Goal: Information Seeking & Learning: Learn about a topic

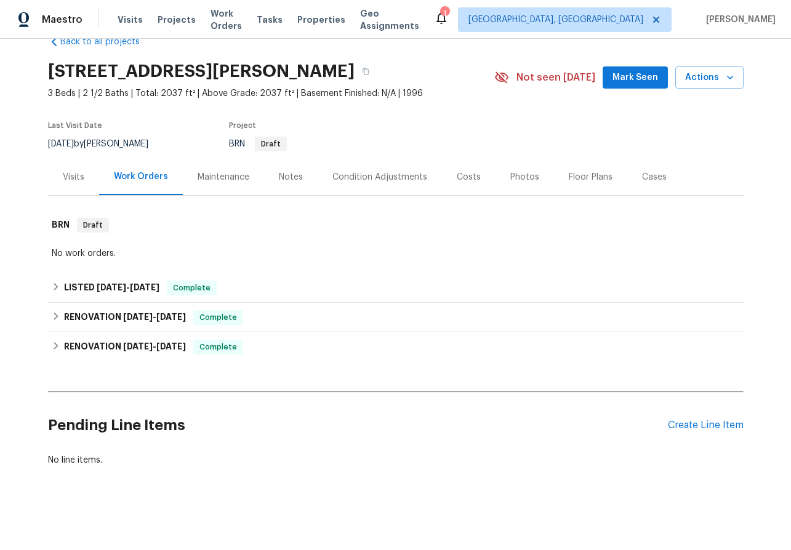
scroll to position [27, 0]
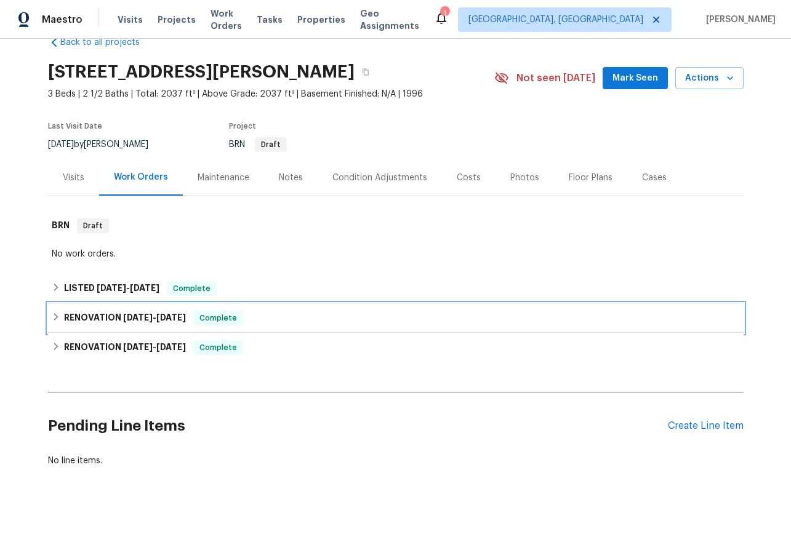
click at [57, 314] on icon at bounding box center [56, 317] width 9 height 9
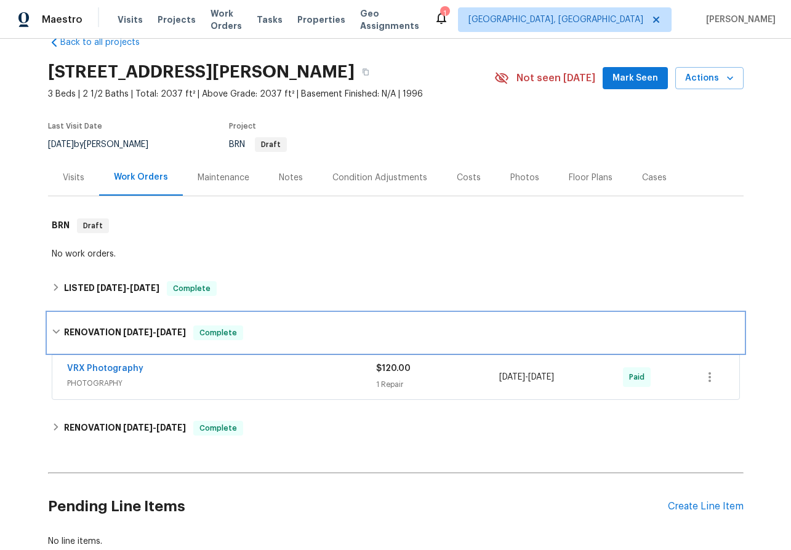
scroll to position [108, 0]
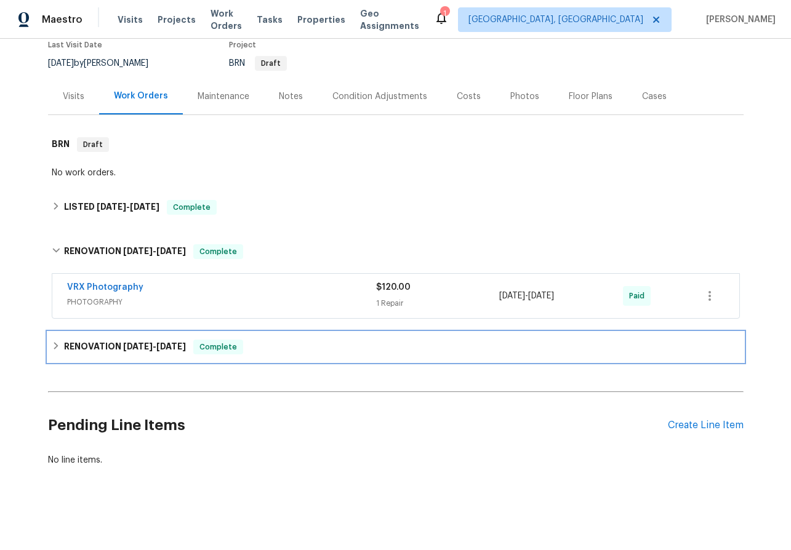
click at [58, 351] on div "RENOVATION [DATE] - [DATE] Complete" at bounding box center [396, 347] width 688 height 15
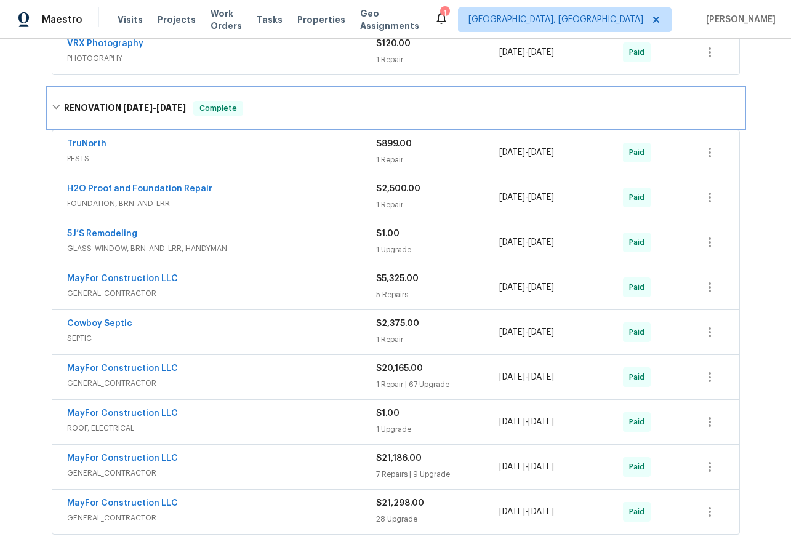
scroll to position [134, 0]
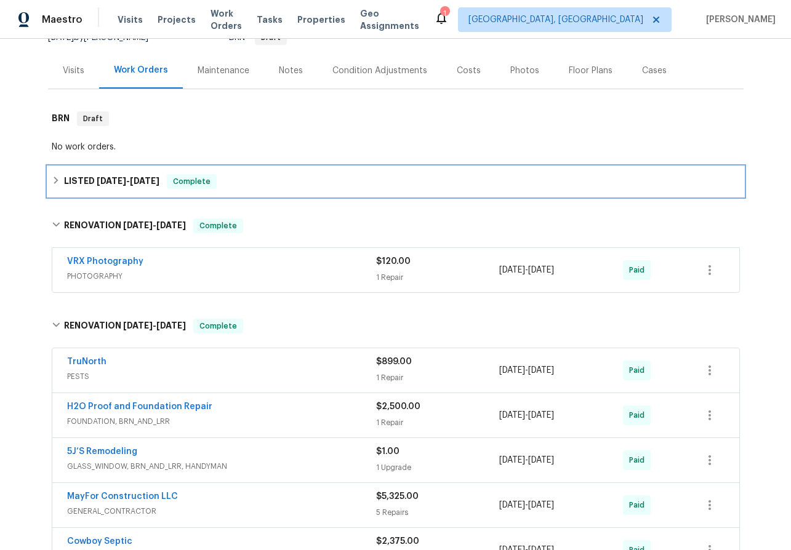
click at [58, 174] on div "LISTED [DATE] - [DATE] Complete" at bounding box center [396, 181] width 688 height 15
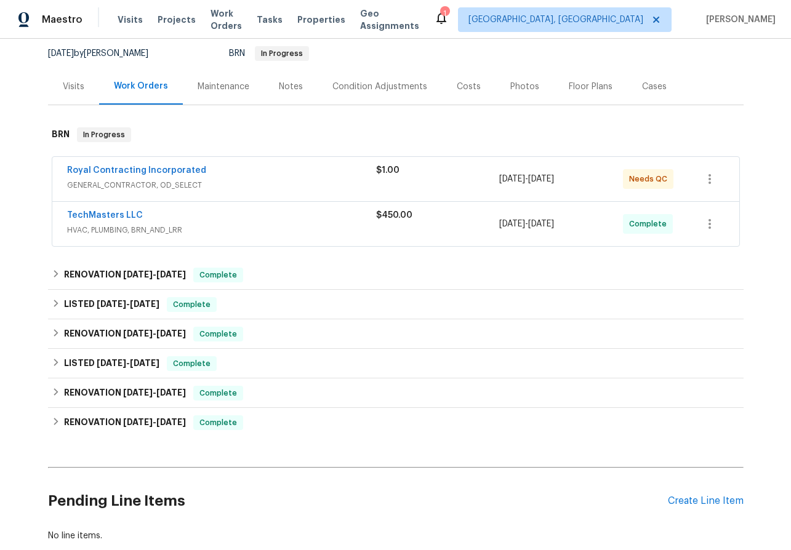
scroll to position [131, 0]
click at [105, 165] on link "Royal Contracting Incorporated" at bounding box center [136, 169] width 139 height 9
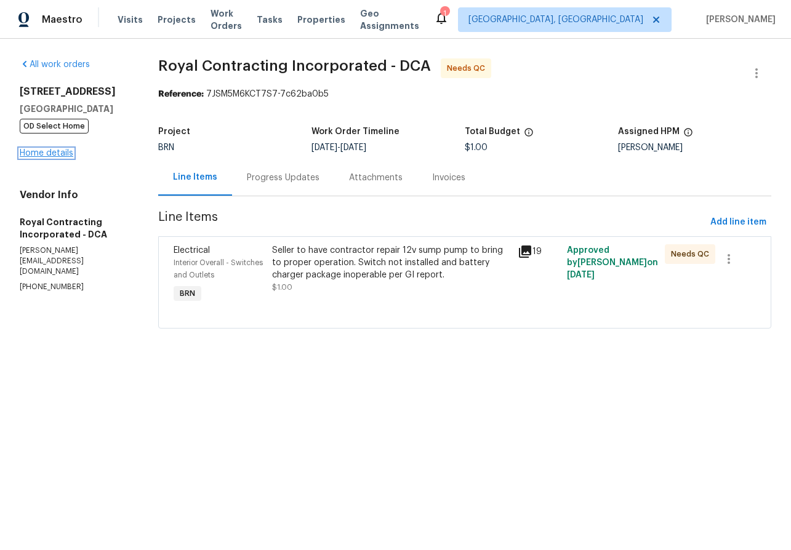
click at [62, 152] on link "Home details" at bounding box center [47, 153] width 54 height 9
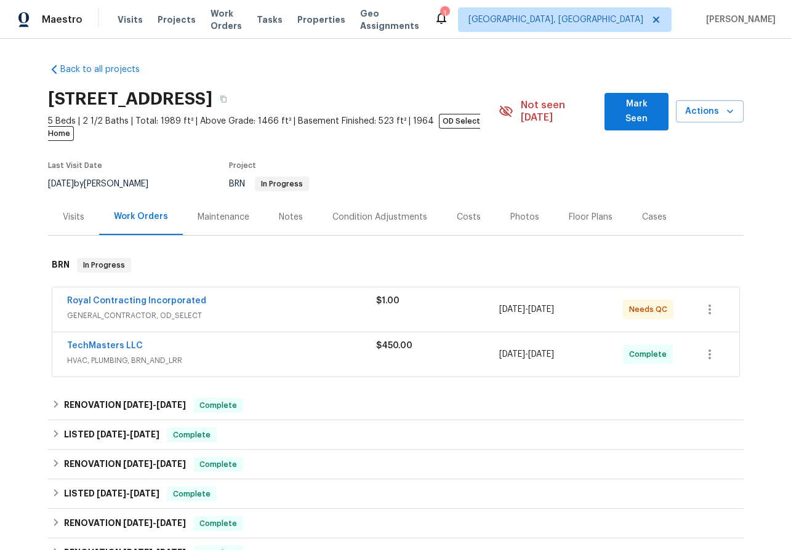
click at [110, 340] on span "TechMasters LLC" at bounding box center [105, 346] width 76 height 12
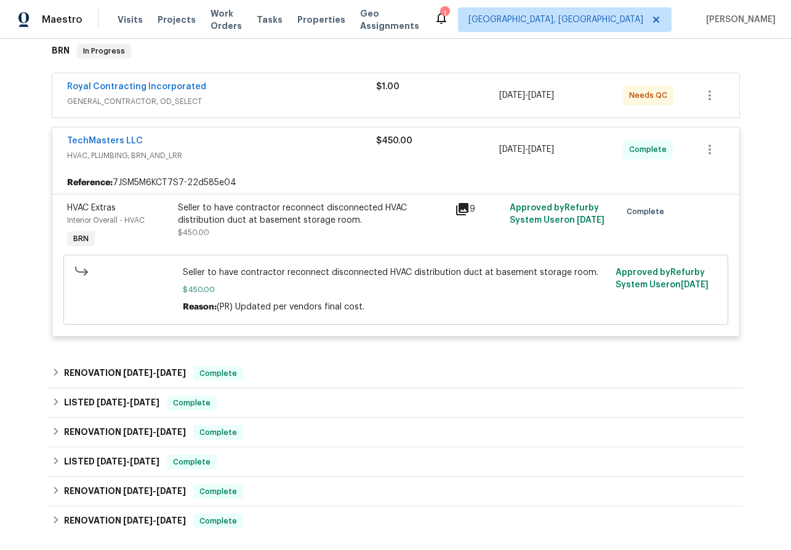
scroll to position [214, 0]
